Goal: Check status: Check status

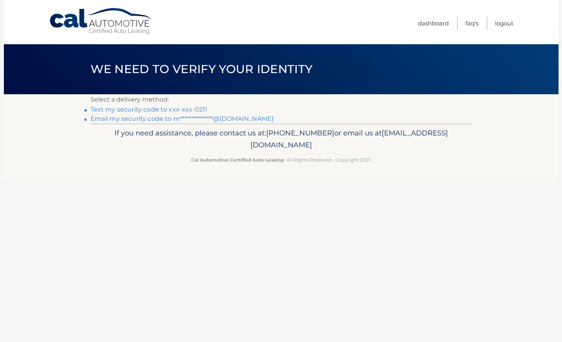
click at [193, 111] on link "Text my security code to xxx-xxx-0211" at bounding box center [149, 109] width 117 height 7
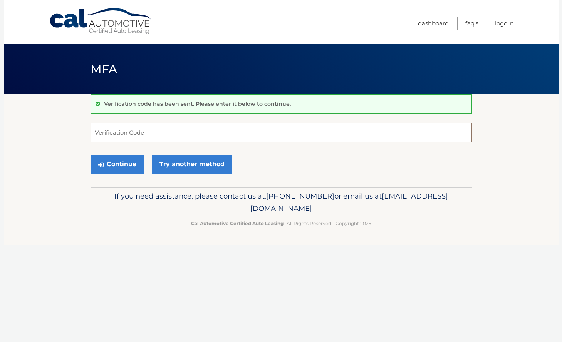
click at [168, 131] on input "Verification Code" at bounding box center [281, 132] width 381 height 19
type input "386945"
click at [127, 165] on button "Continue" at bounding box center [118, 164] width 54 height 19
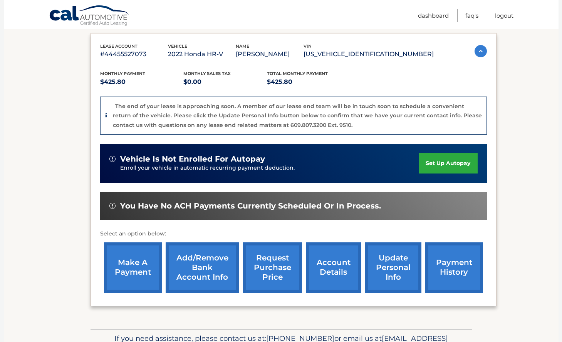
scroll to position [127, 0]
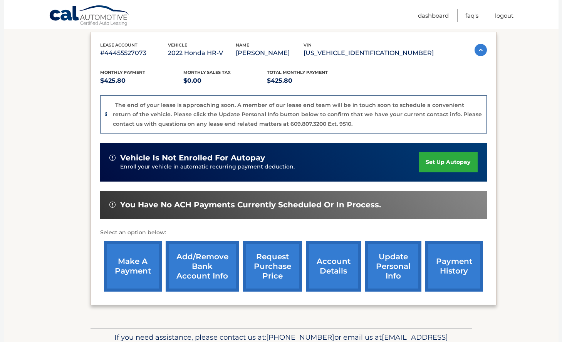
click at [326, 257] on link "account details" at bounding box center [333, 266] width 55 height 50
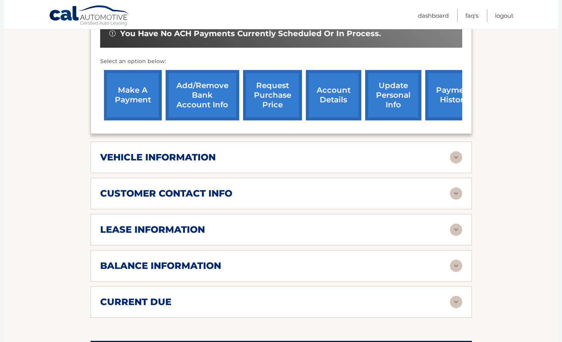
scroll to position [268, 0]
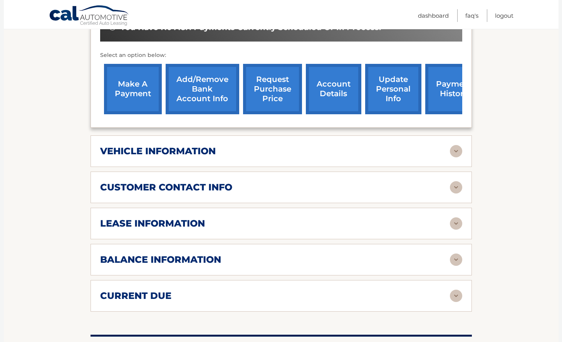
click at [450, 156] on img at bounding box center [456, 151] width 12 height 12
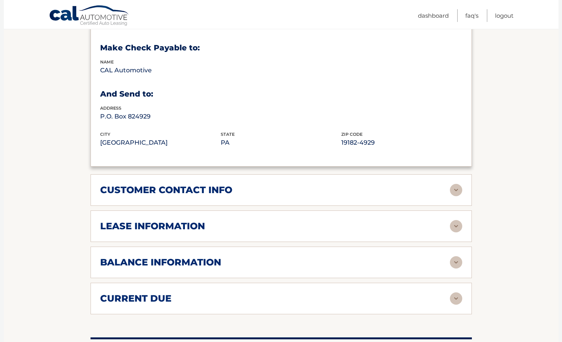
scroll to position [469, 0]
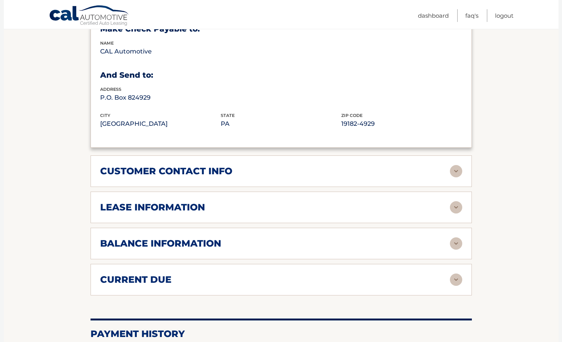
click at [451, 206] on img at bounding box center [456, 207] width 12 height 12
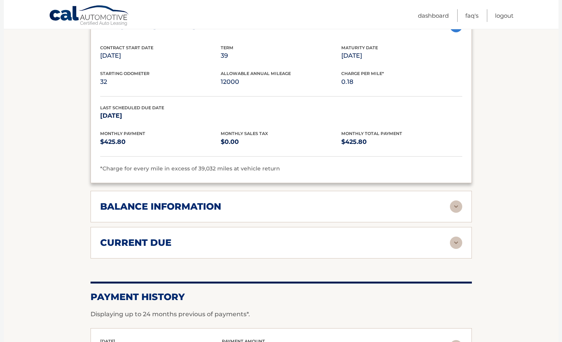
scroll to position [653, 0]
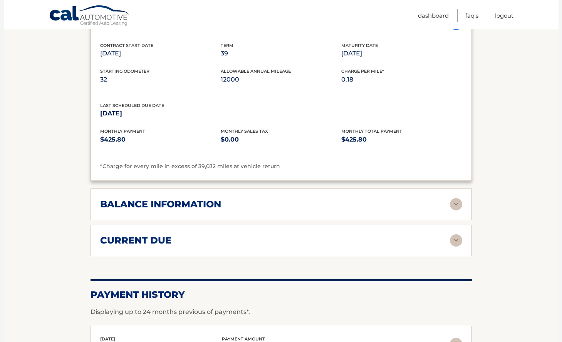
click at [432, 193] on div "balance information Payments Received 39 Payments Remaining Next Payment will b…" at bounding box center [281, 205] width 381 height 32
click at [449, 201] on div "balance information" at bounding box center [275, 205] width 350 height 12
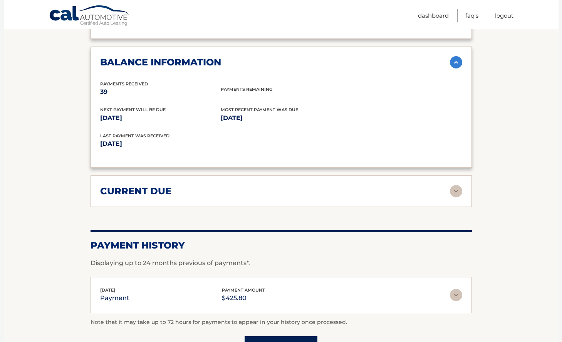
scroll to position [805, 0]
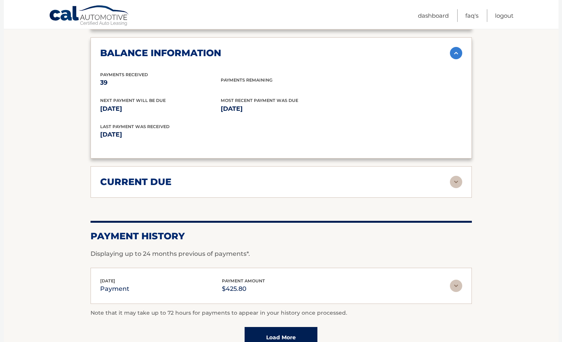
click at [455, 180] on img at bounding box center [456, 182] width 12 height 12
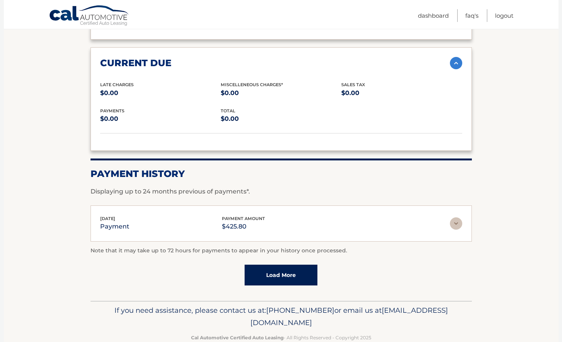
scroll to position [937, 0]
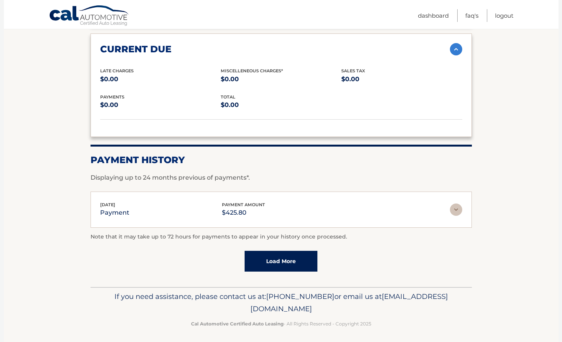
click at [279, 259] on link "Load More" at bounding box center [281, 261] width 73 height 21
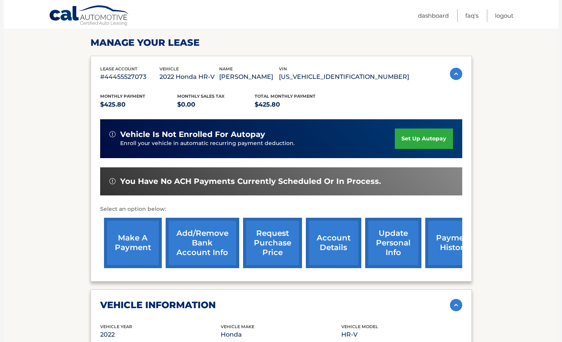
scroll to position [0, 0]
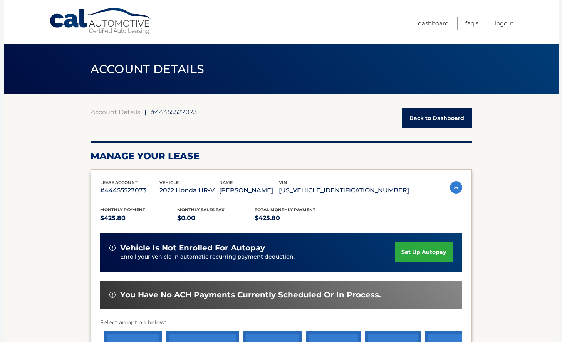
click at [437, 117] on link "Back to Dashboard" at bounding box center [437, 118] width 70 height 20
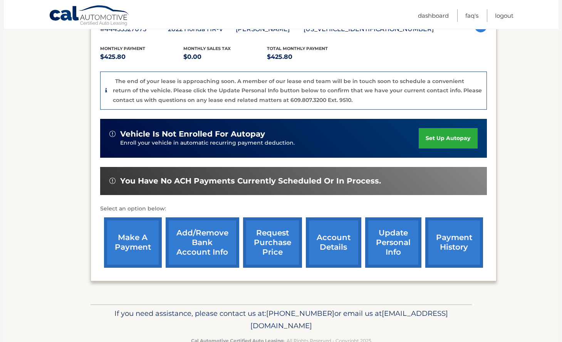
scroll to position [171, 0]
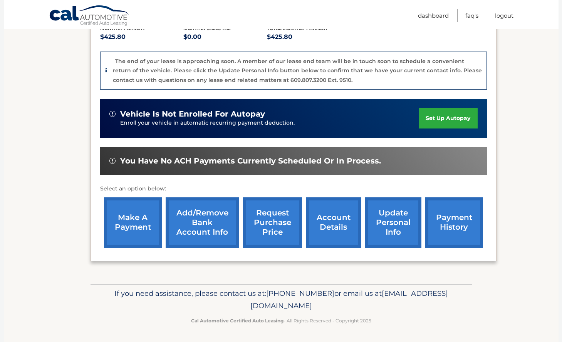
drag, startPoint x: 350, startPoint y: 305, endPoint x: 210, endPoint y: 308, distance: 140.6
click at [210, 308] on p "If you need assistance, please contact us at: 609-807-3200 or email us at Custo…" at bounding box center [281, 300] width 371 height 25
copy span "[EMAIL_ADDRESS][DOMAIN_NAME]"
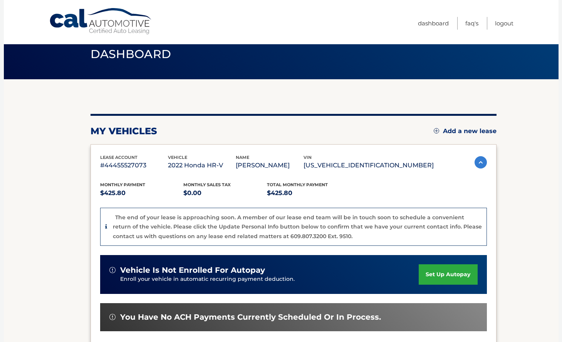
scroll to position [0, 0]
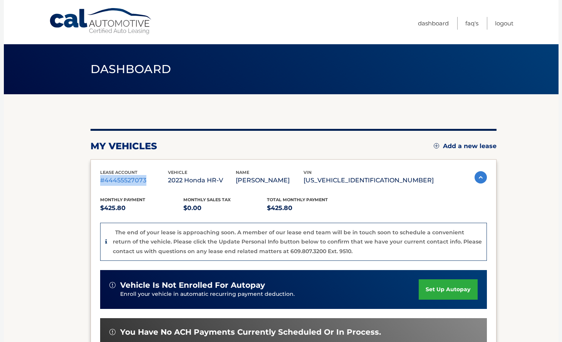
drag, startPoint x: 146, startPoint y: 180, endPoint x: 97, endPoint y: 184, distance: 49.4
click at [97, 184] on div "lease account #44455527073 vehicle 2022 Honda HR-V name MICHAEL MARRA vin 3CZRU…" at bounding box center [294, 295] width 406 height 273
copy p "#44455527073"
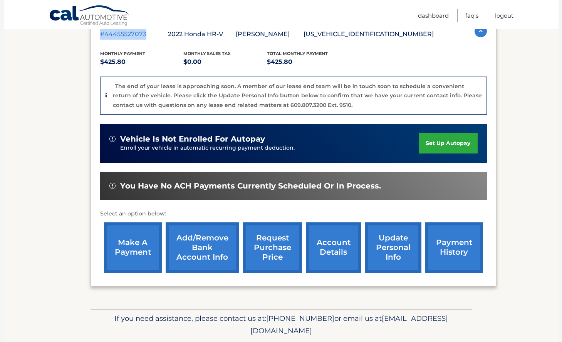
scroll to position [171, 0]
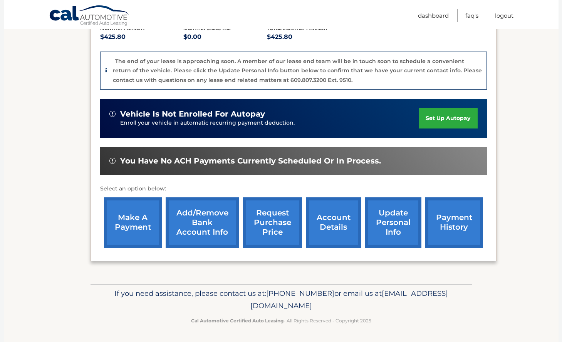
click at [327, 221] on link "account details" at bounding box center [333, 223] width 55 height 50
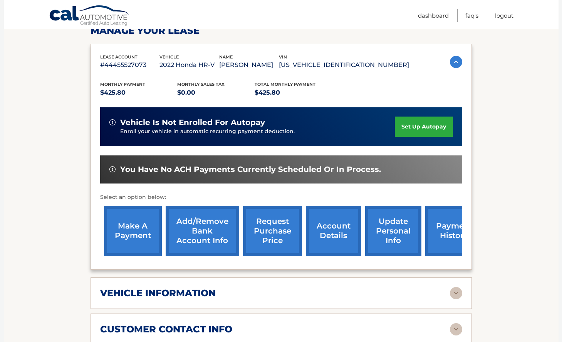
scroll to position [134, 0]
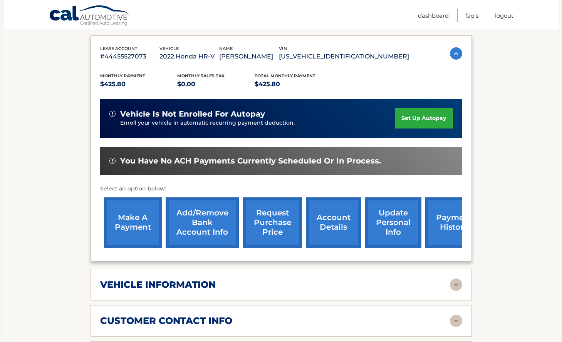
click at [447, 287] on div "vehicle information" at bounding box center [275, 285] width 350 height 12
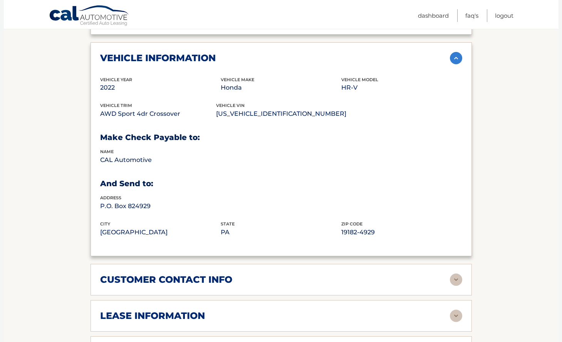
scroll to position [363, 0]
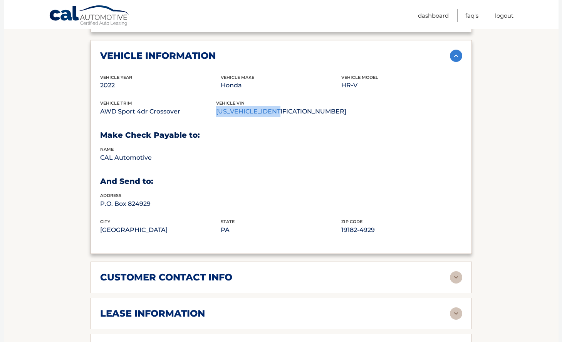
drag, startPoint x: 290, startPoint y: 112, endPoint x: 221, endPoint y: 115, distance: 69.8
click at [221, 115] on p "[US_VEHICLE_IDENTIFICATION_NUMBER]" at bounding box center [281, 111] width 130 height 11
copy p "[US_VEHICLE_IDENTIFICATION_NUMBER]"
